Goal: Task Accomplishment & Management: Manage account settings

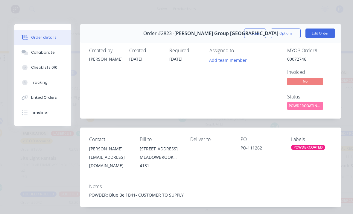
click at [252, 34] on button "Close" at bounding box center [255, 33] width 22 height 10
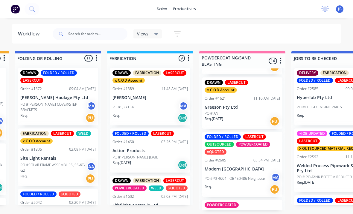
scroll to position [105, 0]
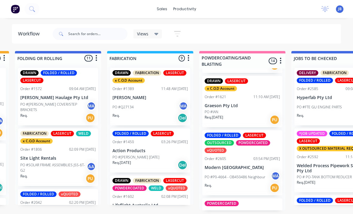
click at [221, 169] on p "Modern [GEOGRAPHIC_DATA]" at bounding box center [242, 167] width 75 height 5
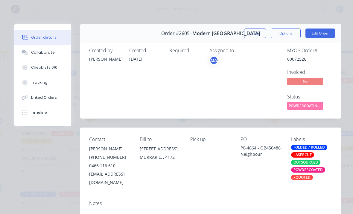
scroll to position [0, 0]
click at [255, 31] on button "Close" at bounding box center [255, 33] width 22 height 10
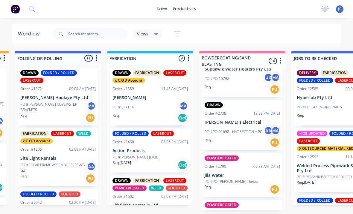
scroll to position [322, 0]
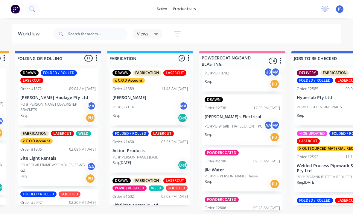
click at [241, 120] on div "PO #PO-91698 - HAT SECTION + PC AA MA" at bounding box center [242, 125] width 75 height 11
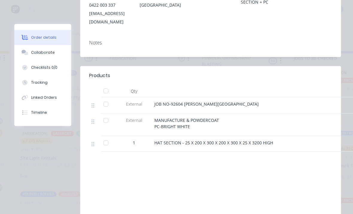
scroll to position [154, 0]
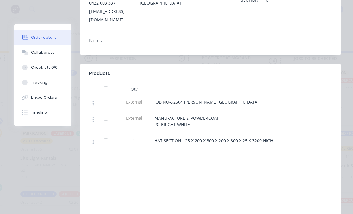
click at [25, 58] on button "Collaborate" at bounding box center [42, 52] width 57 height 15
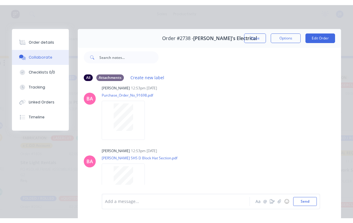
scroll to position [120, 0]
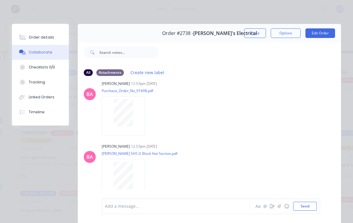
click at [252, 37] on button "Close" at bounding box center [255, 33] width 22 height 10
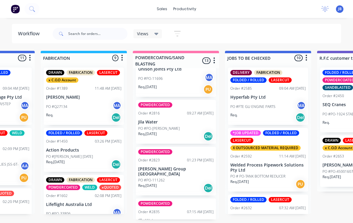
scroll to position [529, 0]
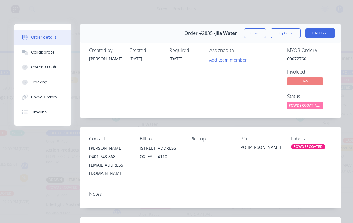
scroll to position [0, 0]
click at [251, 32] on button "Close" at bounding box center [255, 33] width 22 height 10
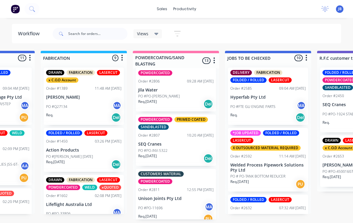
scroll to position [403, 0]
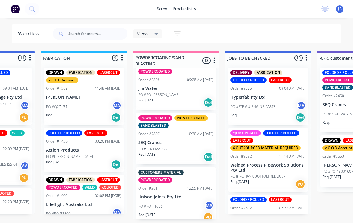
click at [168, 201] on div "PO #PO-11696 MA" at bounding box center [175, 206] width 75 height 11
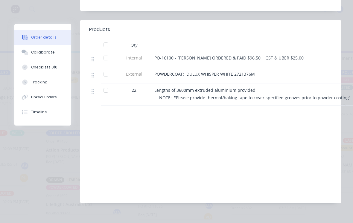
scroll to position [197, 0]
click at [36, 49] on button "Collaborate" at bounding box center [42, 52] width 57 height 15
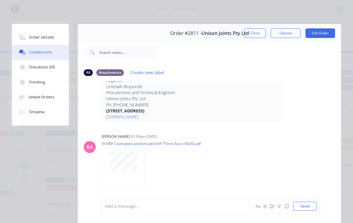
scroll to position [302, 0]
click at [119, 170] on div at bounding box center [123, 168] width 43 height 39
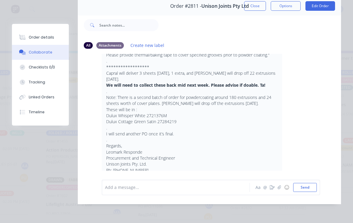
scroll to position [11, 0]
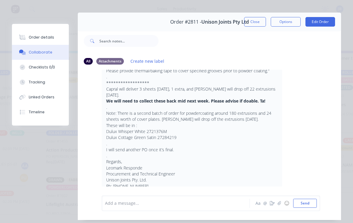
click at [254, 25] on button "Close" at bounding box center [255, 22] width 22 height 10
click at [254, 25] on div "Views Save new view None (Default) edit Show/Hide statuses Show line item cards…" at bounding box center [197, 34] width 290 height 18
